Goal: Task Accomplishment & Management: Manage account settings

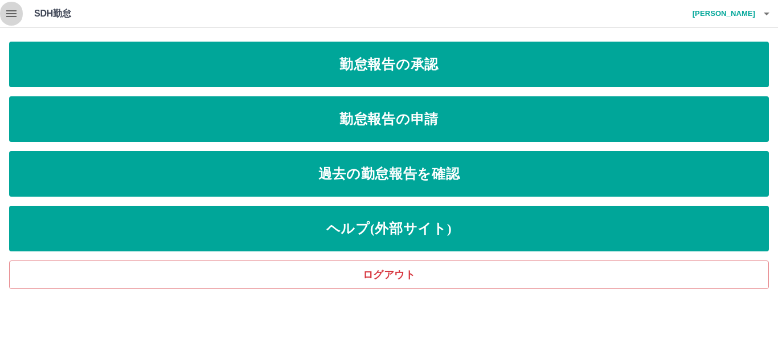
click at [13, 16] on icon "button" at bounding box center [11, 13] width 10 height 7
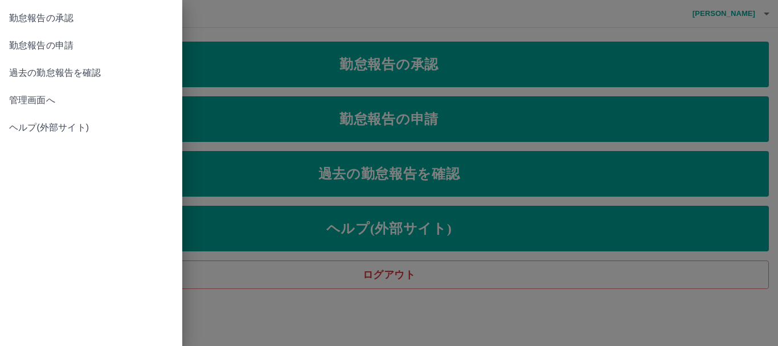
click at [37, 99] on span "管理画面へ" at bounding box center [91, 100] width 164 height 14
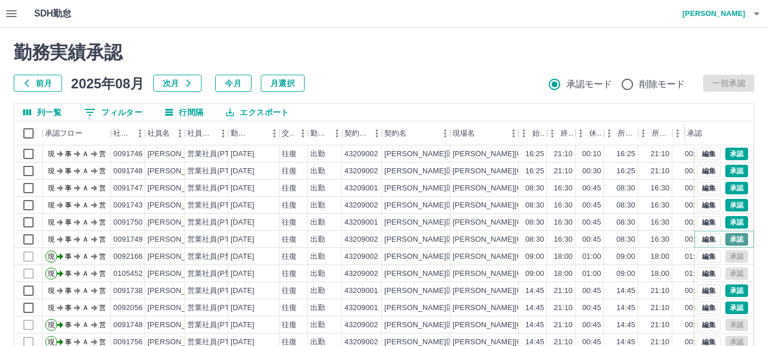
click at [731, 239] on button "承認" at bounding box center [736, 239] width 23 height 13
click at [725, 202] on button "承認" at bounding box center [736, 205] width 23 height 13
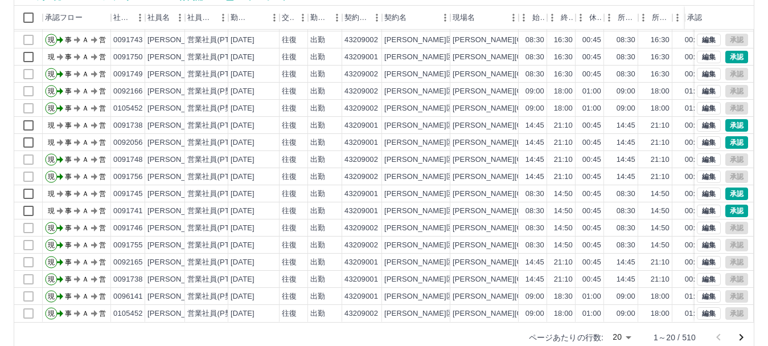
scroll to position [135, 0]
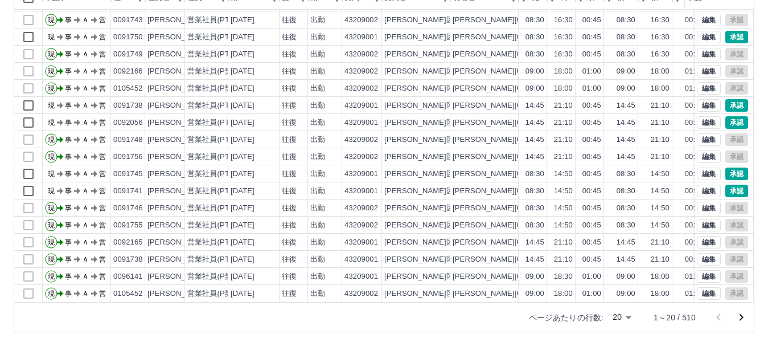
click at [742, 318] on icon "次のページへ" at bounding box center [741, 317] width 4 height 7
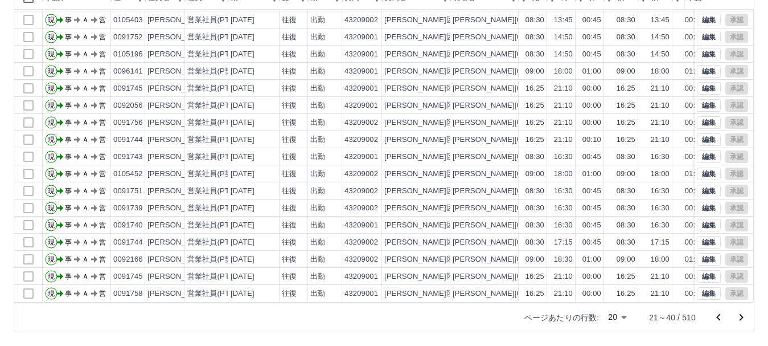
scroll to position [0, 0]
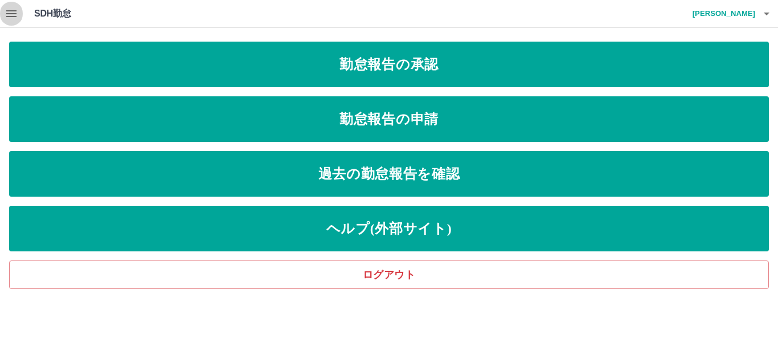
click at [11, 12] on icon "button" at bounding box center [12, 14] width 14 height 14
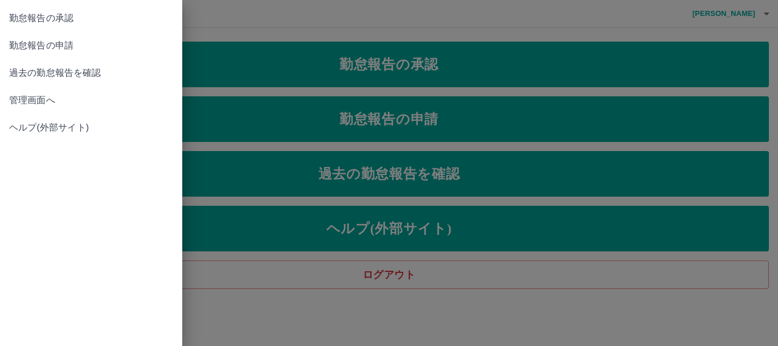
click at [48, 99] on span "管理画面へ" at bounding box center [91, 100] width 164 height 14
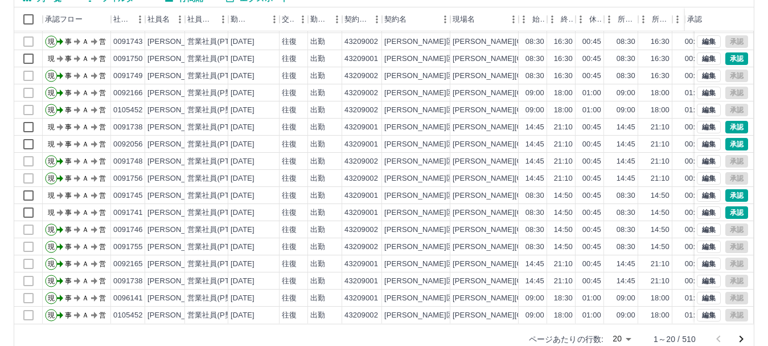
scroll to position [135, 0]
